Goal: Task Accomplishment & Management: Manage account settings

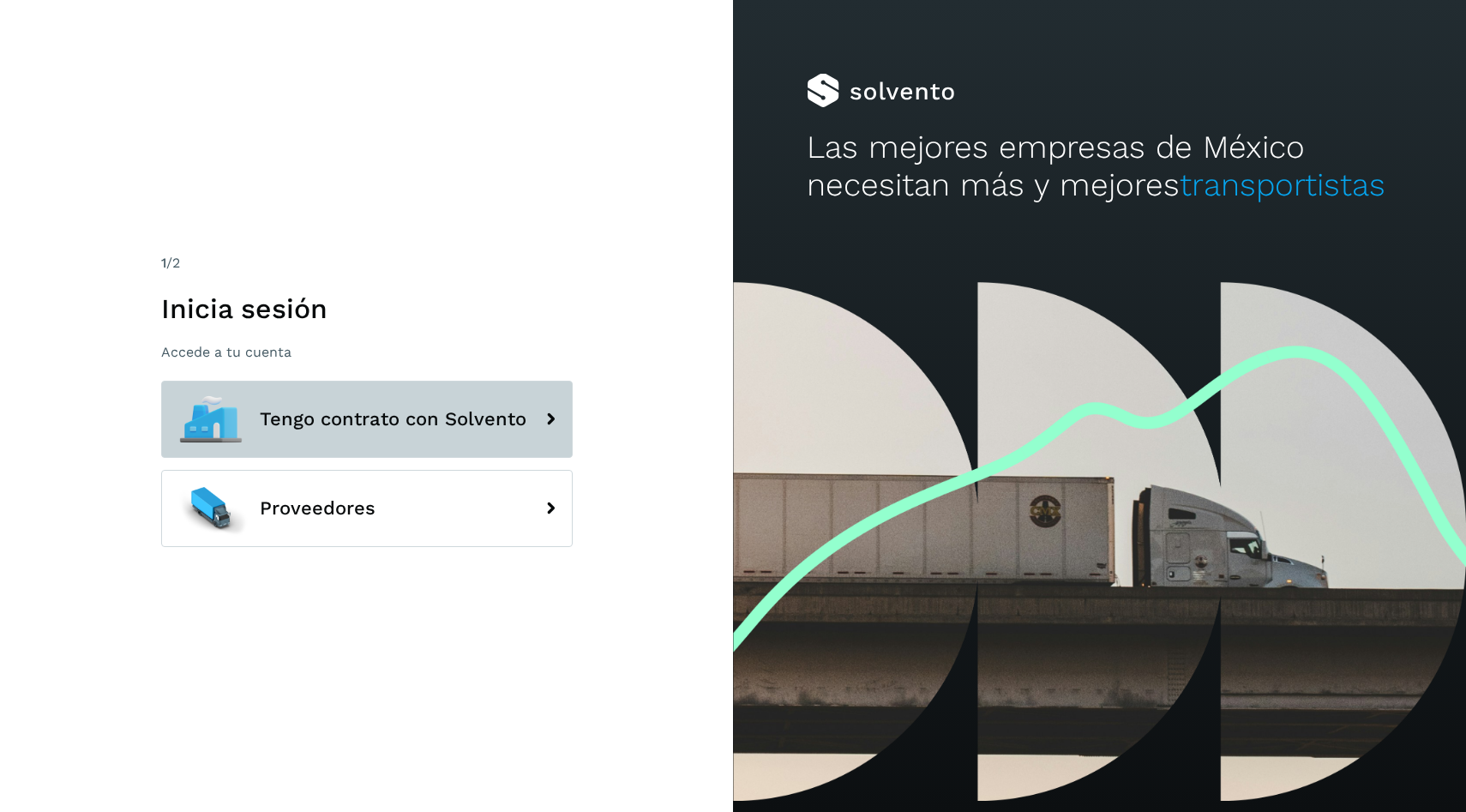
click at [522, 439] on button "Tengo contrato con Solvento" at bounding box center [367, 419] width 412 height 77
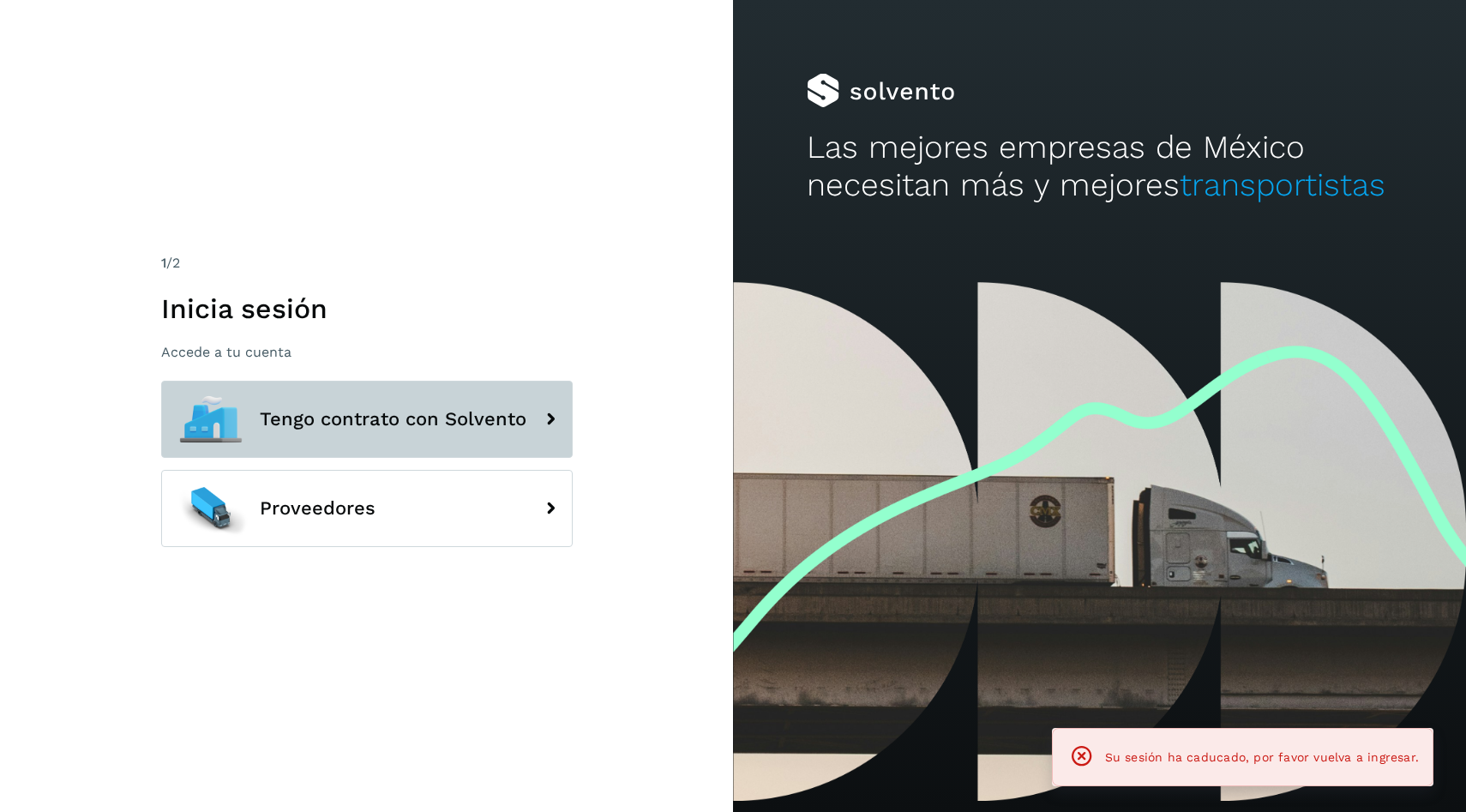
click at [523, 422] on span "Tengo contrato con Solvento" at bounding box center [393, 419] width 267 height 20
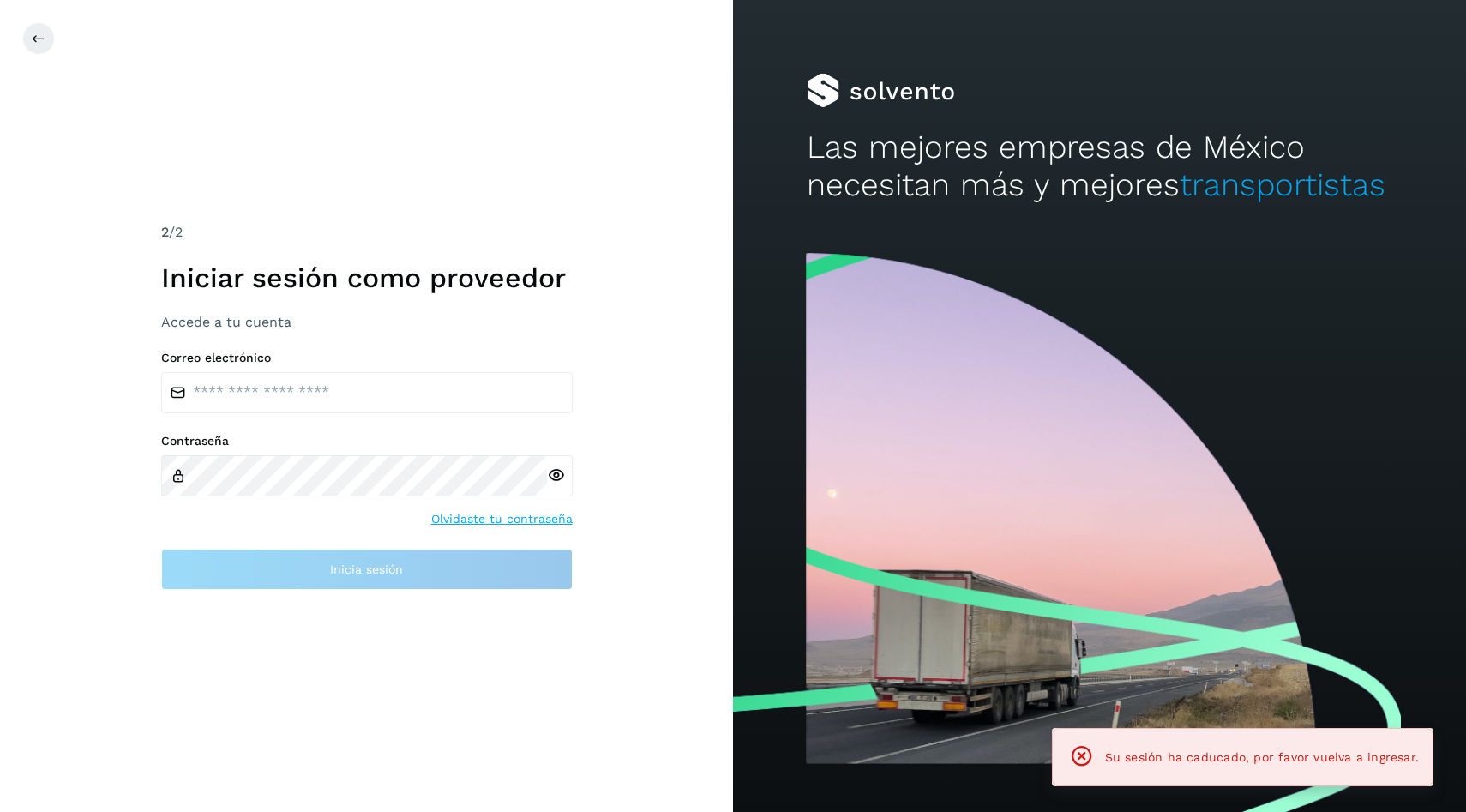
click at [514, 417] on div "Correo electrónico Contraseña Olvidaste tu contraseña Inicia sesión" at bounding box center [367, 470] width 412 height 240
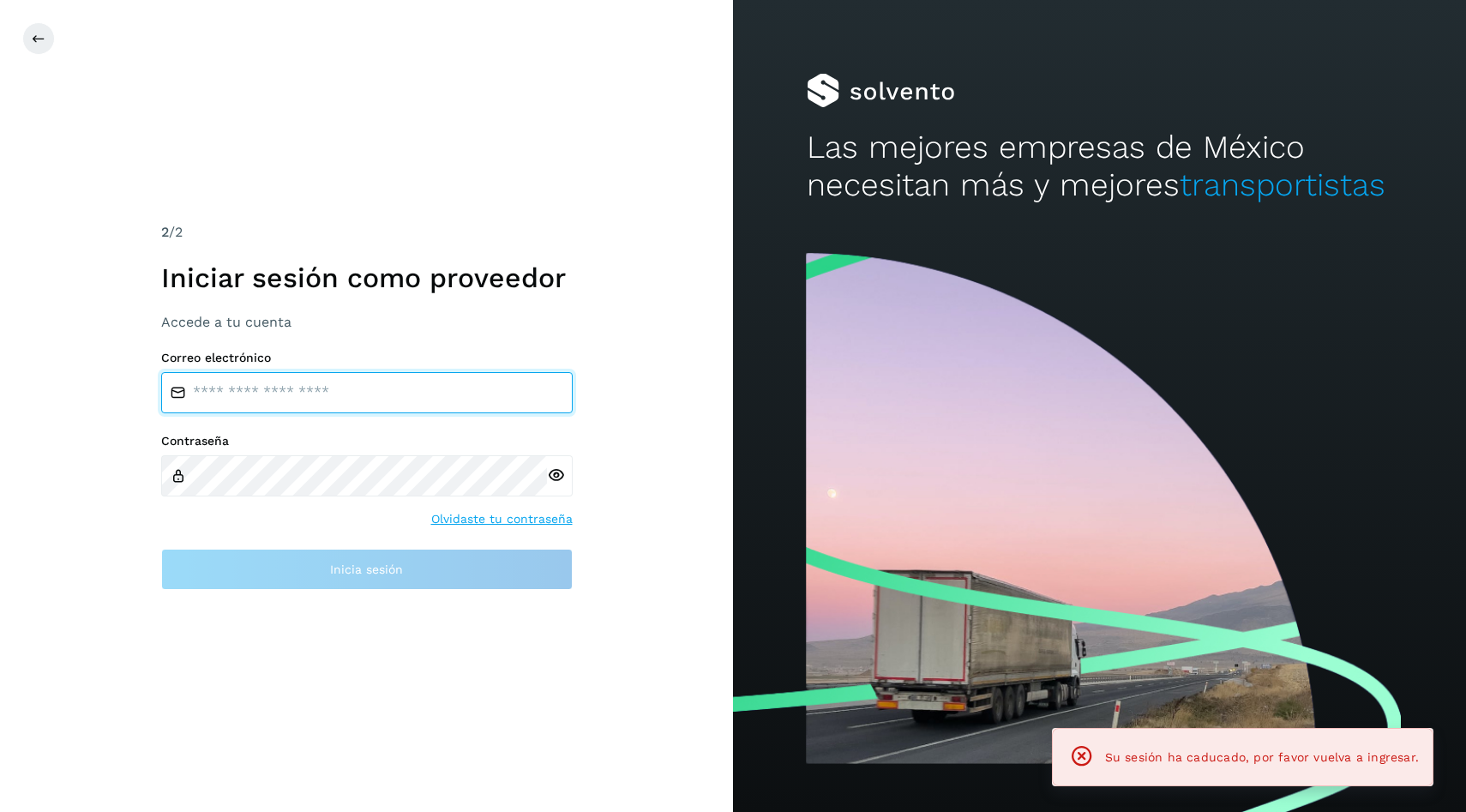
click at [529, 399] on input "email" at bounding box center [367, 393] width 412 height 41
type input "*"
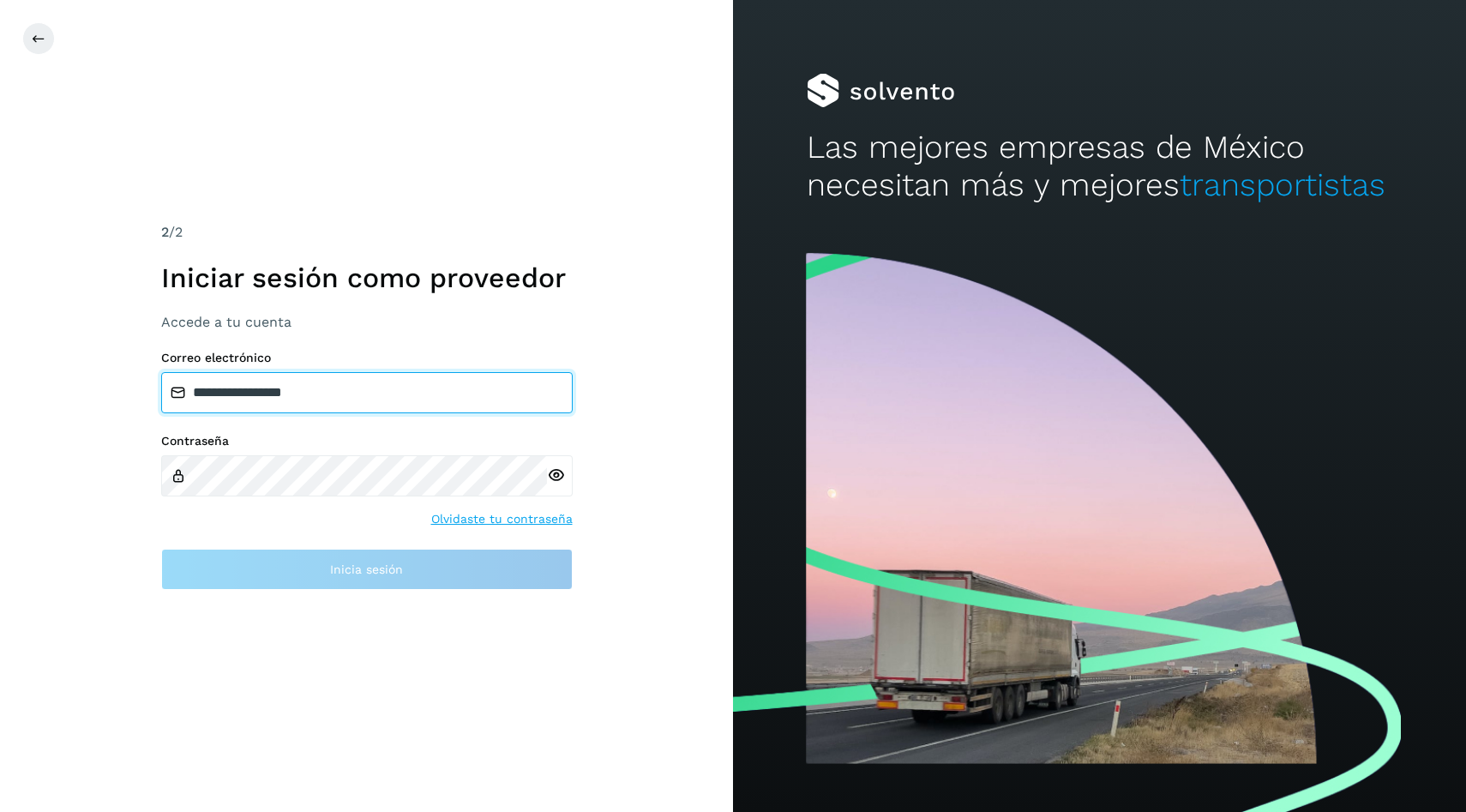
type input "**********"
